Goal: Information Seeking & Learning: Check status

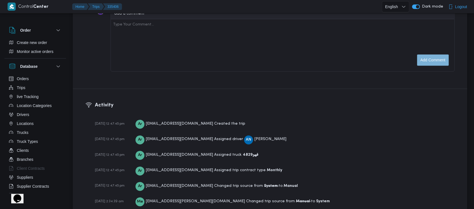
scroll to position [838, 0]
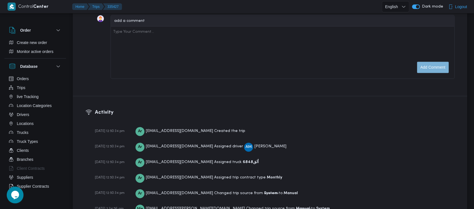
scroll to position [917, 0]
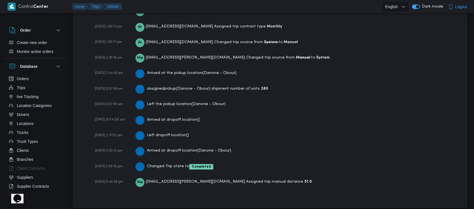
scroll to position [838, 0]
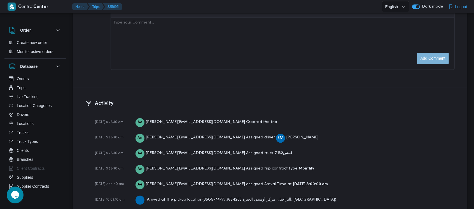
scroll to position [821, 0]
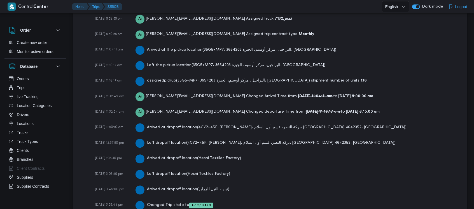
scroll to position [915, 0]
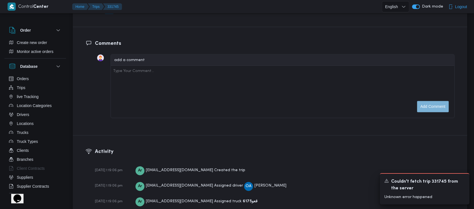
scroll to position [854, 0]
